Goal: Find specific page/section: Find specific page/section

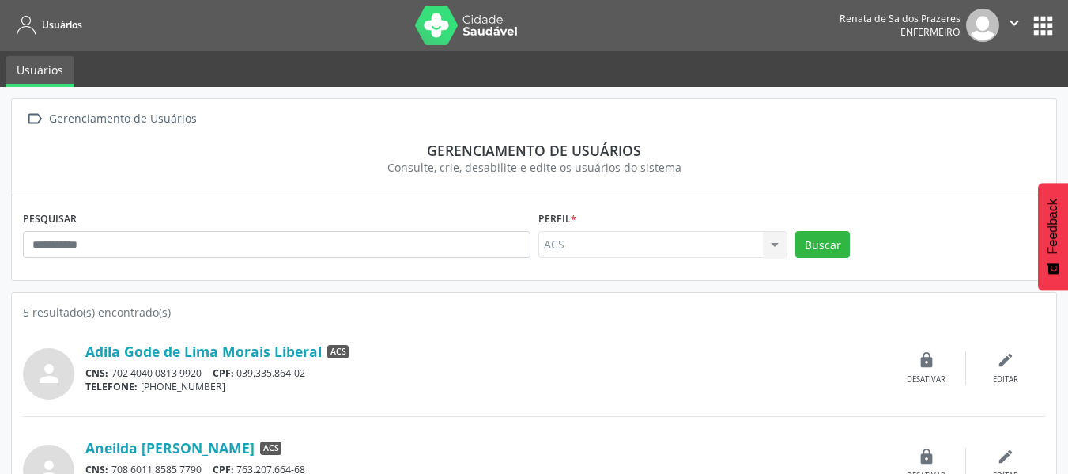
click at [1035, 19] on button "apps" at bounding box center [1043, 26] width 28 height 28
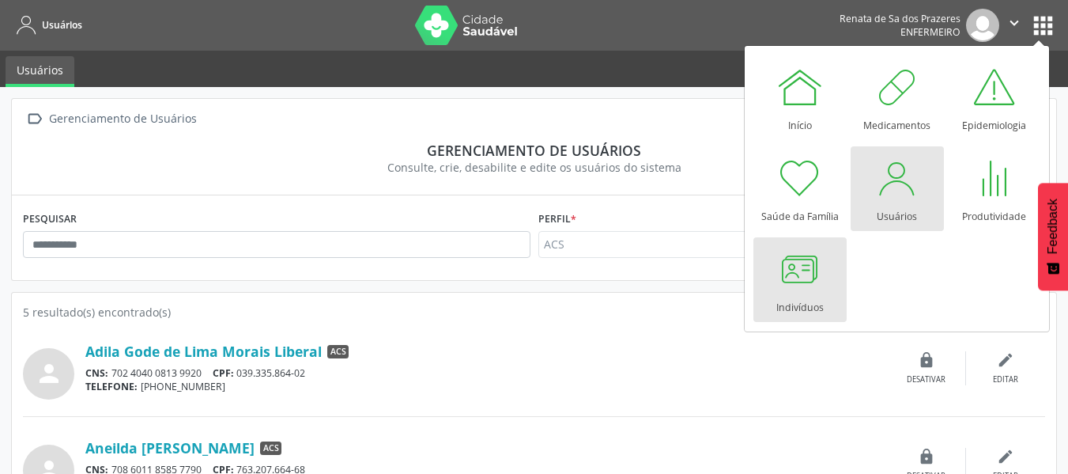
click at [795, 274] on div at bounding box center [799, 268] width 47 height 47
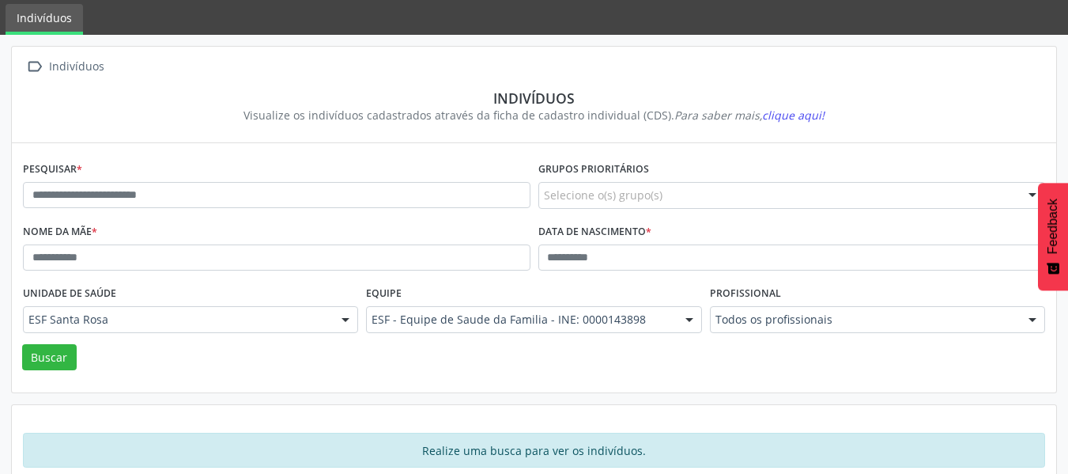
scroll to position [79, 0]
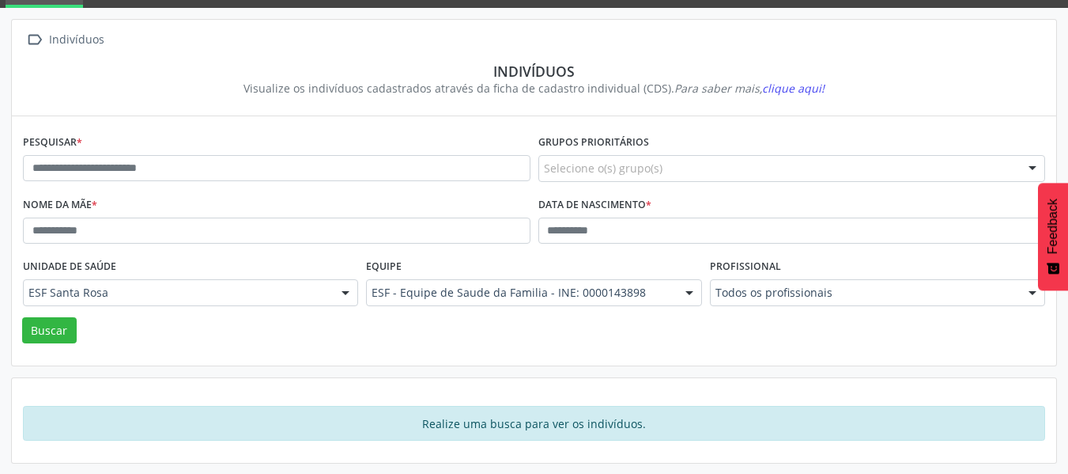
drag, startPoint x: 855, startPoint y: 328, endPoint x: 833, endPoint y: 331, distance: 21.6
click at [833, 331] on div "Buscar" at bounding box center [534, 330] width 1030 height 27
drag, startPoint x: 474, startPoint y: 342, endPoint x: 272, endPoint y: 335, distance: 202.5
click at [470, 342] on div "Buscar" at bounding box center [534, 330] width 1030 height 27
drag, startPoint x: 172, startPoint y: 357, endPoint x: 142, endPoint y: 364, distance: 29.9
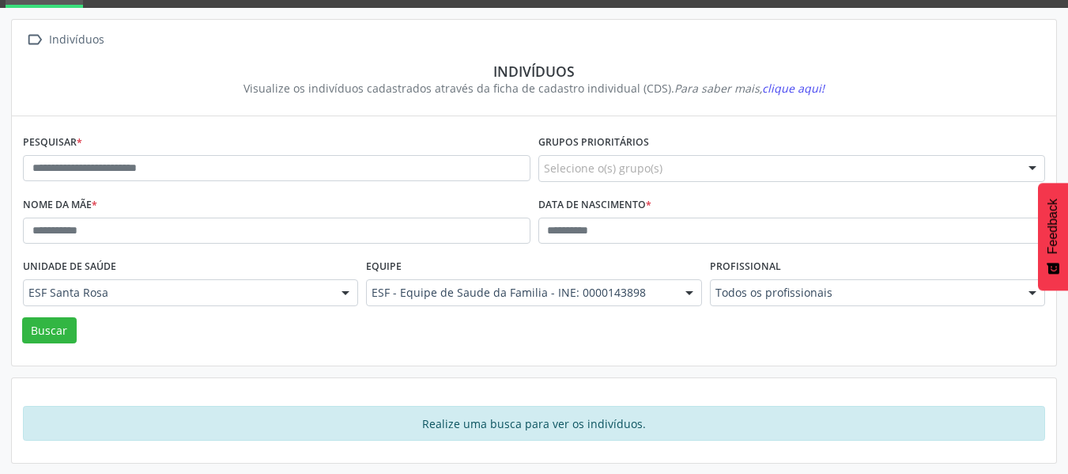
click at [142, 364] on div "Pesquisar * Grupos prioritários Selecione o(s) grupo(s) Acamado Criança Câncer …" at bounding box center [534, 240] width 1044 height 249
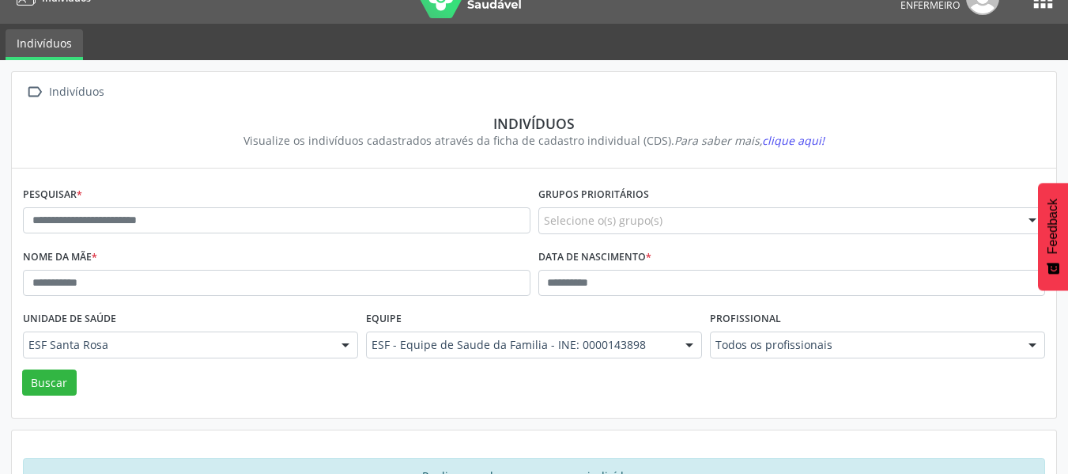
scroll to position [0, 0]
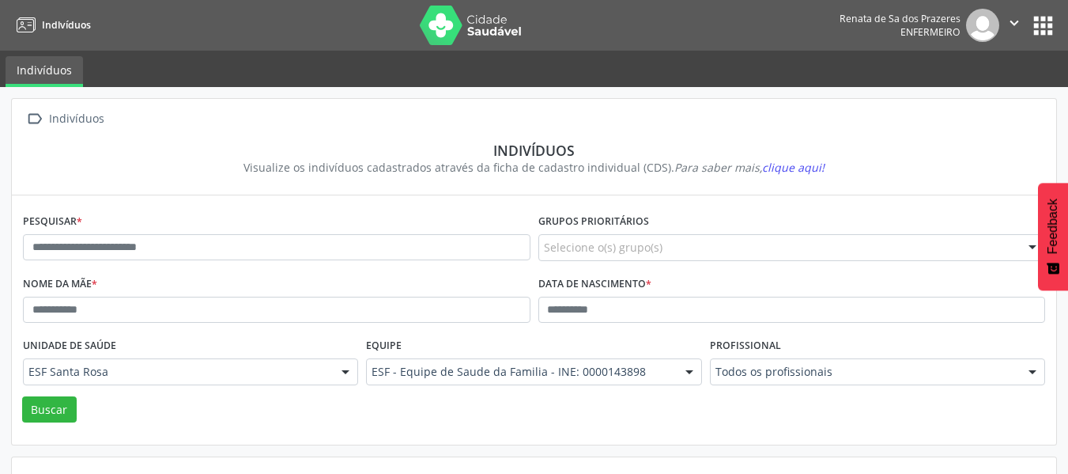
click at [1048, 32] on button "apps" at bounding box center [1043, 26] width 28 height 28
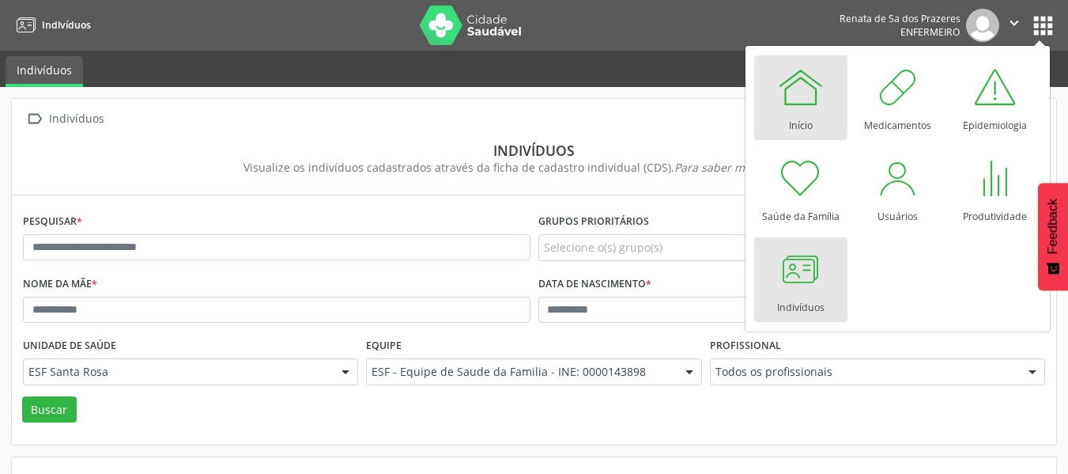
click at [777, 110] on div at bounding box center [800, 86] width 47 height 47
